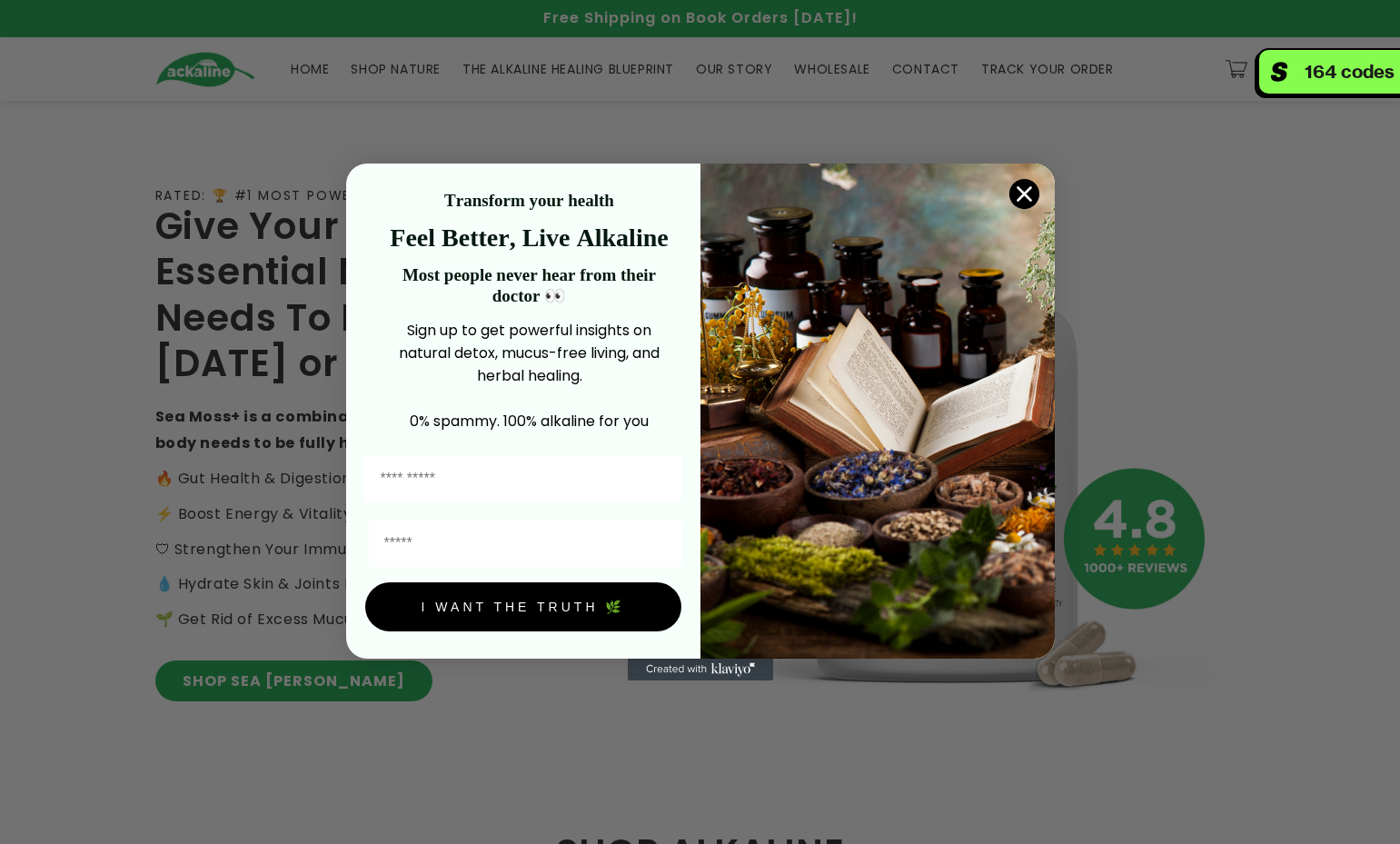
click at [95, 179] on circle "Close dialog" at bounding box center [1023, 194] width 30 height 30
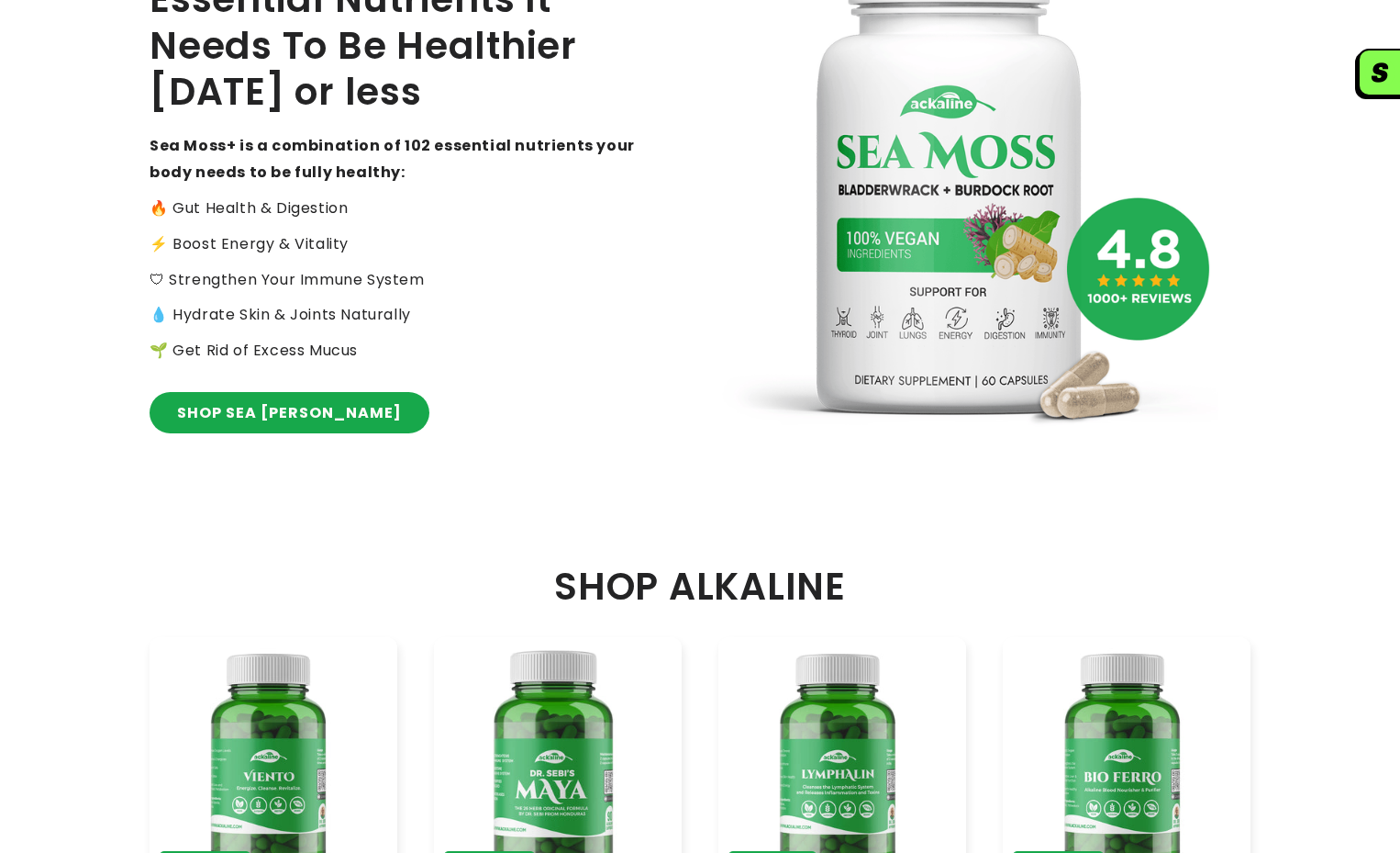
scroll to position [551, 0]
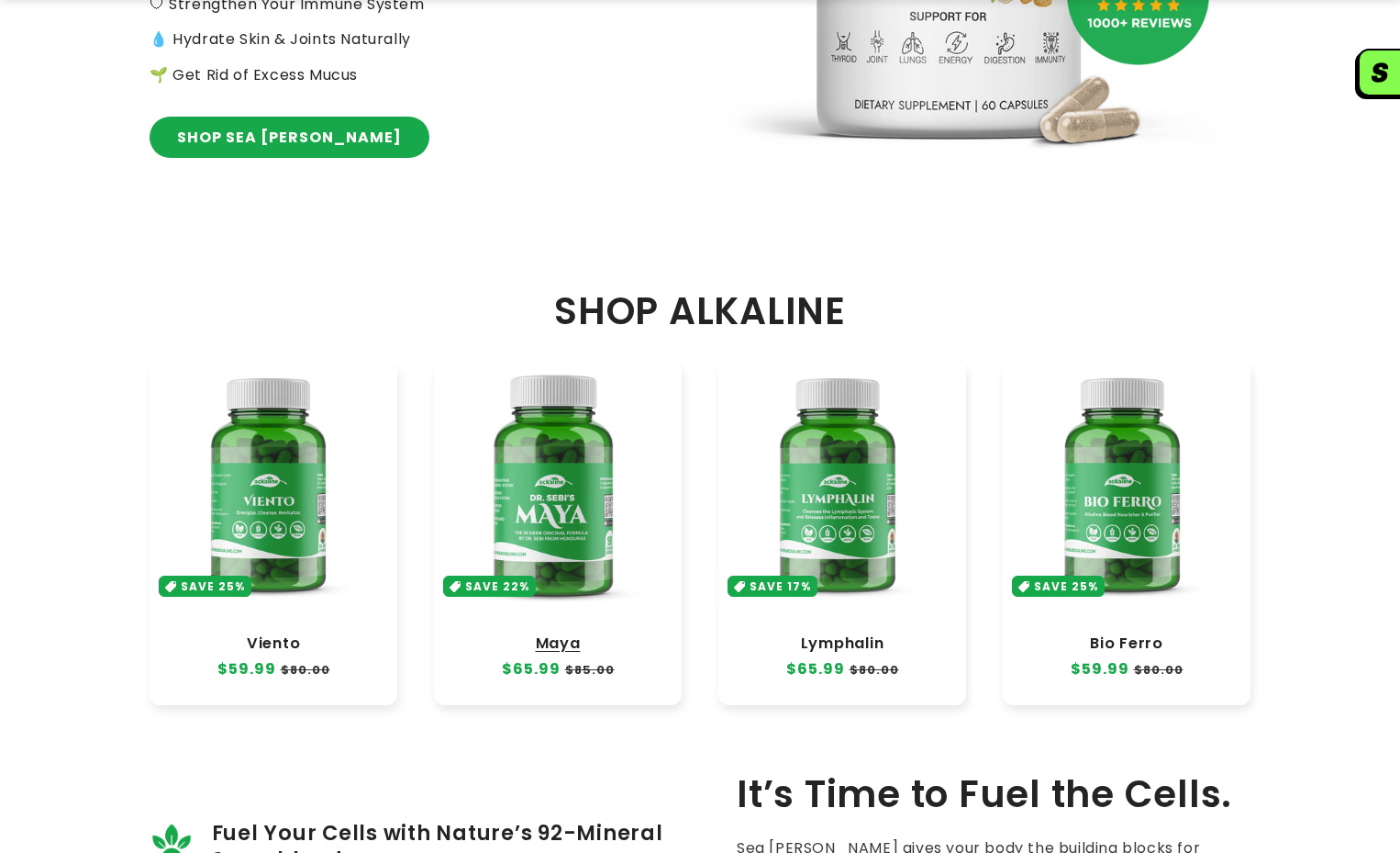
click at [96, 280] on link "Maya" at bounding box center [558, 643] width 211 height 18
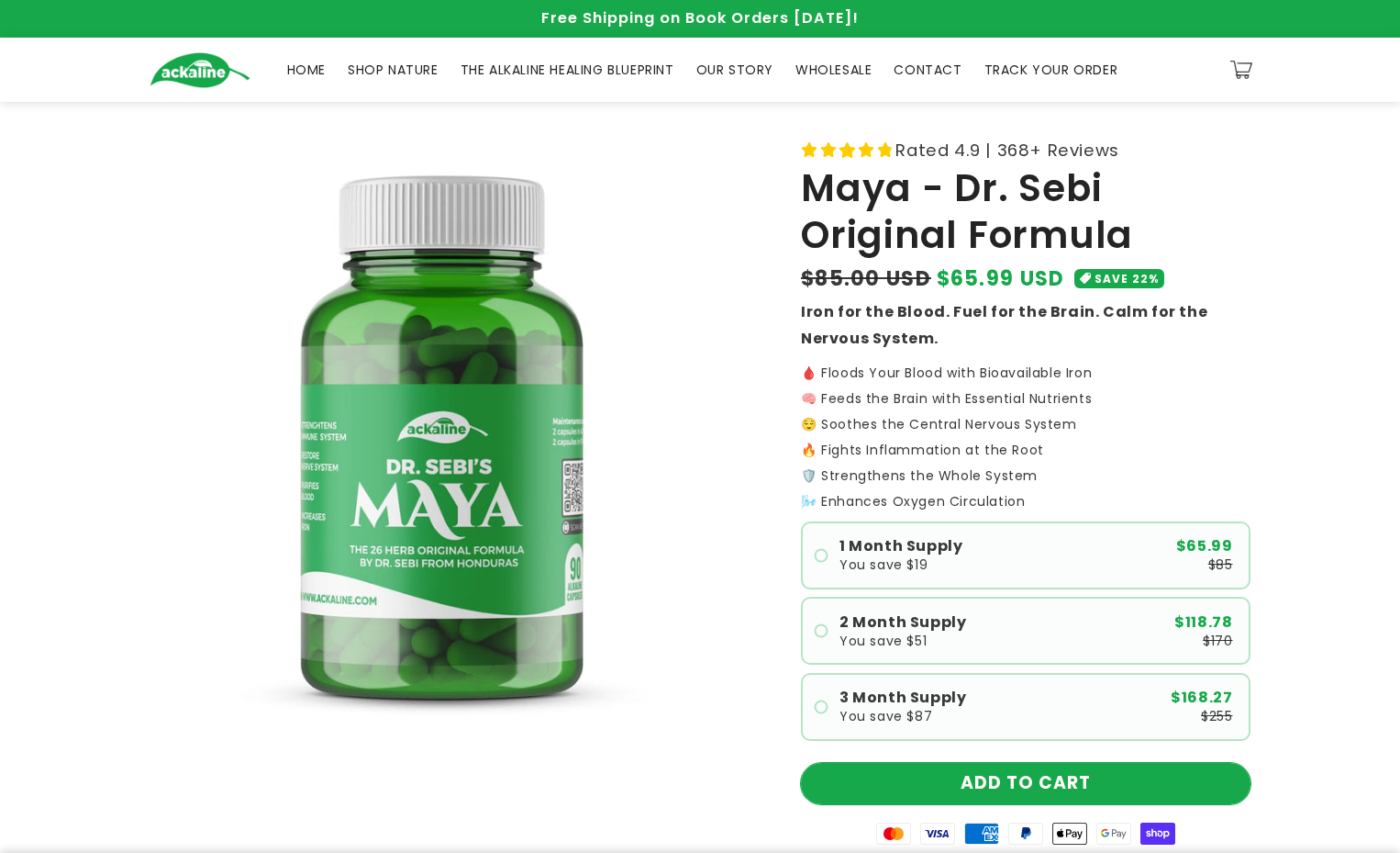
click at [1021, 784] on button "ADD TO CART" at bounding box center [1026, 783] width 449 height 41
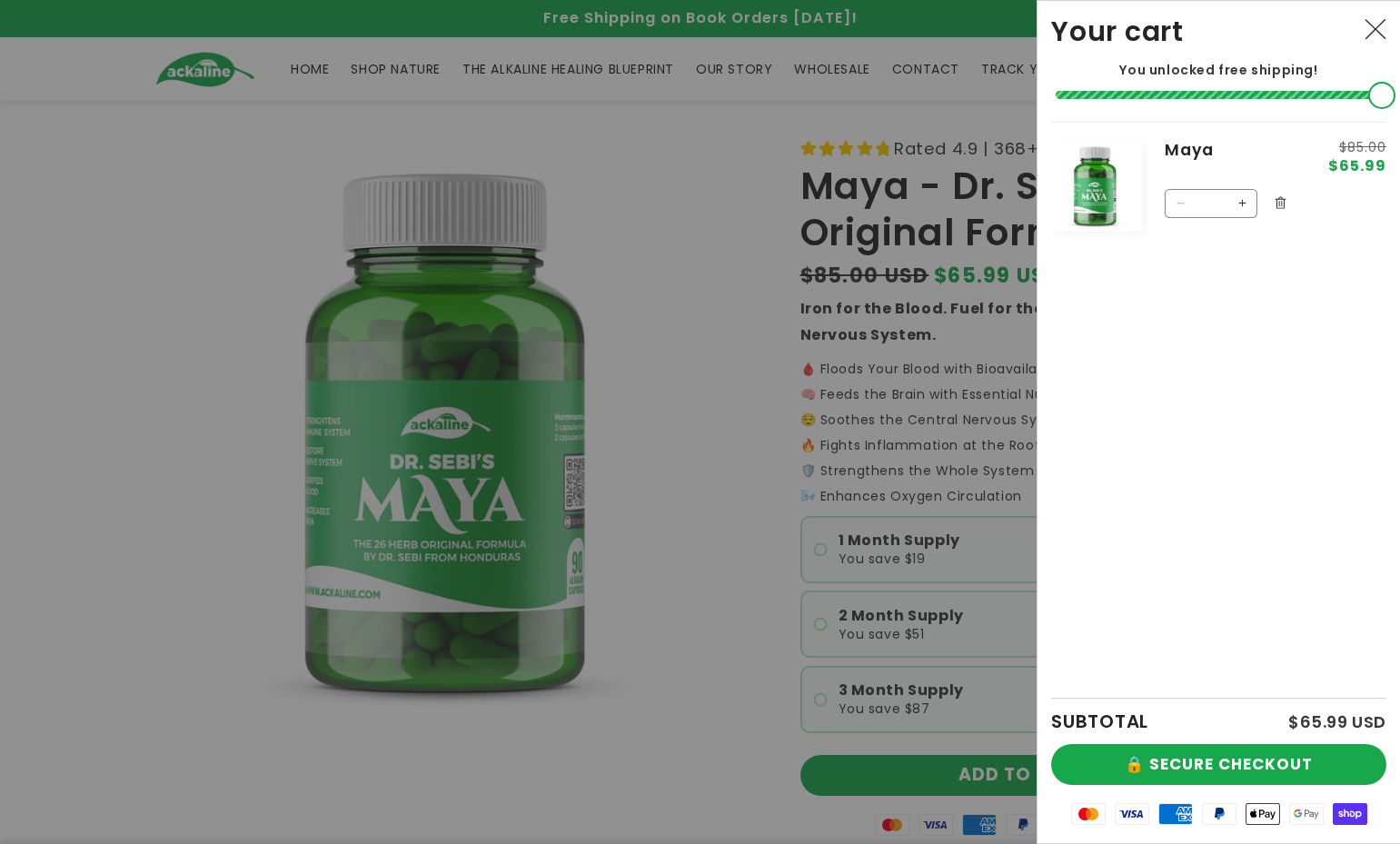
click at [1246, 195] on button "Increase quantity for Maya" at bounding box center [1242, 203] width 29 height 29
click at [1245, 199] on button "Increase quantity for Maya" at bounding box center [1242, 203] width 29 height 29
click at [1244, 204] on button "Increase quantity for Maya" at bounding box center [1242, 203] width 29 height 29
click at [1241, 209] on button "Increase quantity for Maya" at bounding box center [1242, 203] width 29 height 29
type input "*"
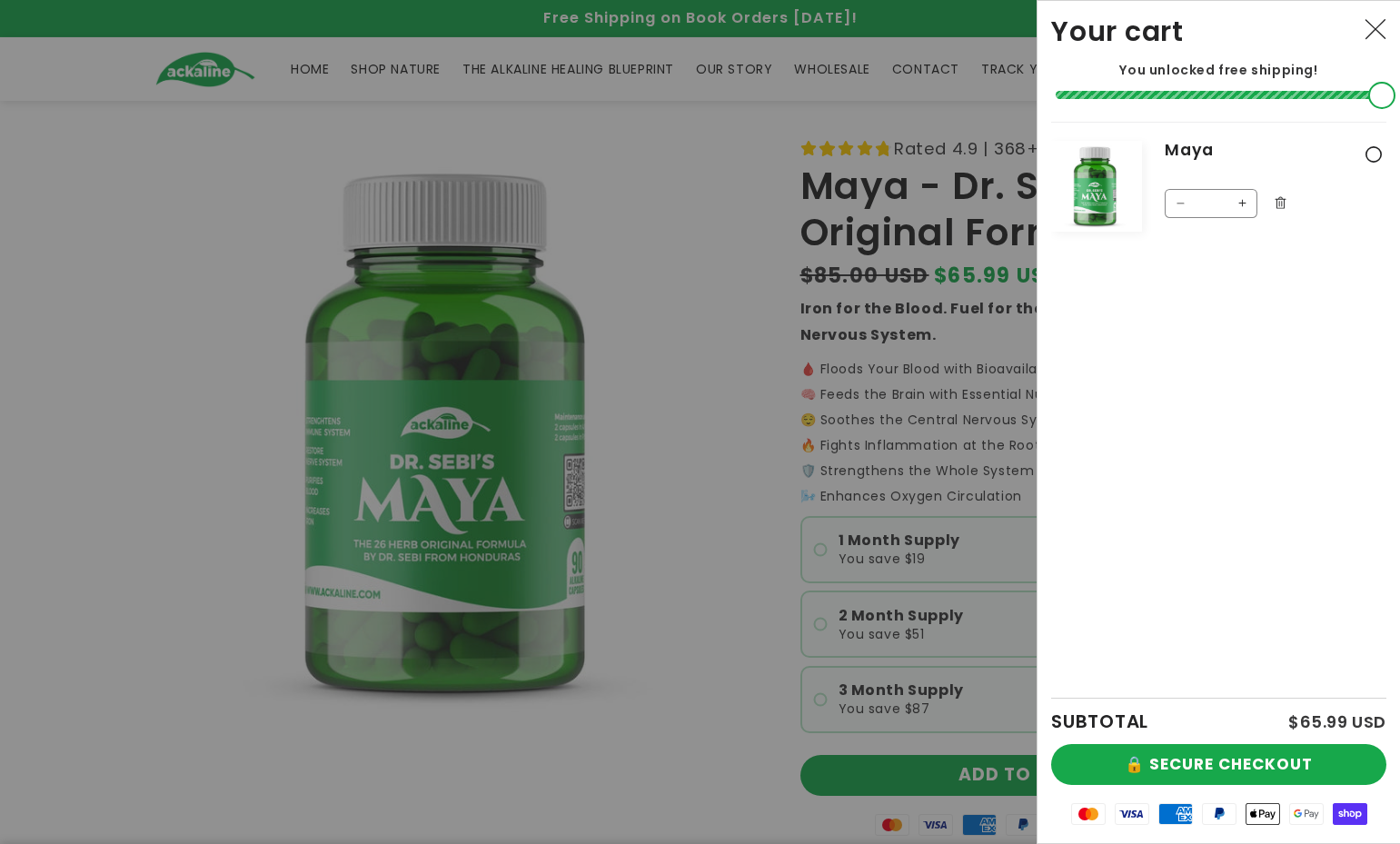
click at [1278, 738] on div "SUBTOTAL $65.99 USD" at bounding box center [1219, 722] width 335 height 45
click at [1296, 757] on button "🔒 SECURE CHECKOUT" at bounding box center [1219, 764] width 335 height 41
